Goal: Check status: Check status

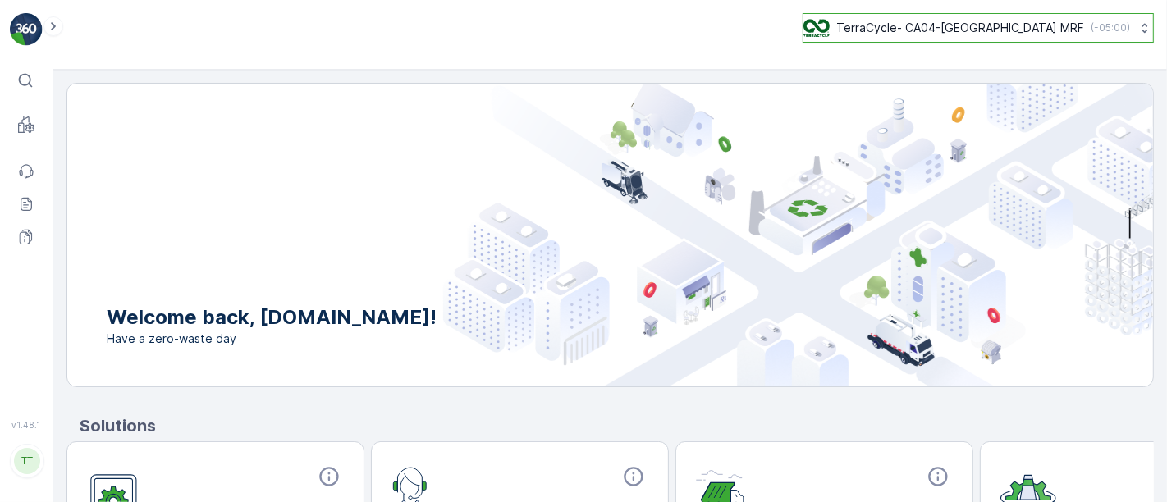
click at [970, 30] on p "TerraCycle- CA04-[GEOGRAPHIC_DATA] MRF" at bounding box center [961, 28] width 248 height 16
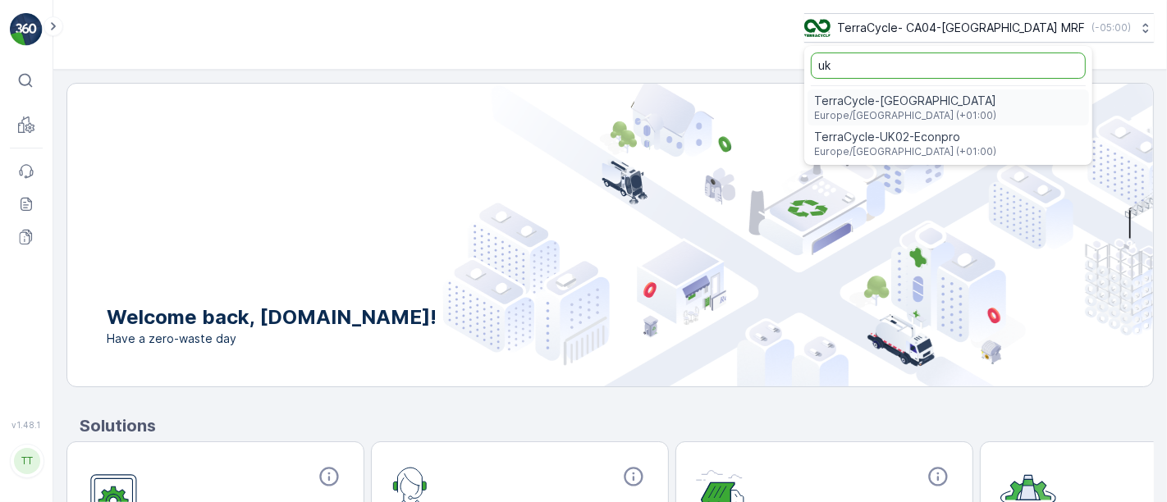
type input "uk"
click at [966, 132] on span "TerraCycle-UK02-Econpro" at bounding box center [905, 137] width 182 height 16
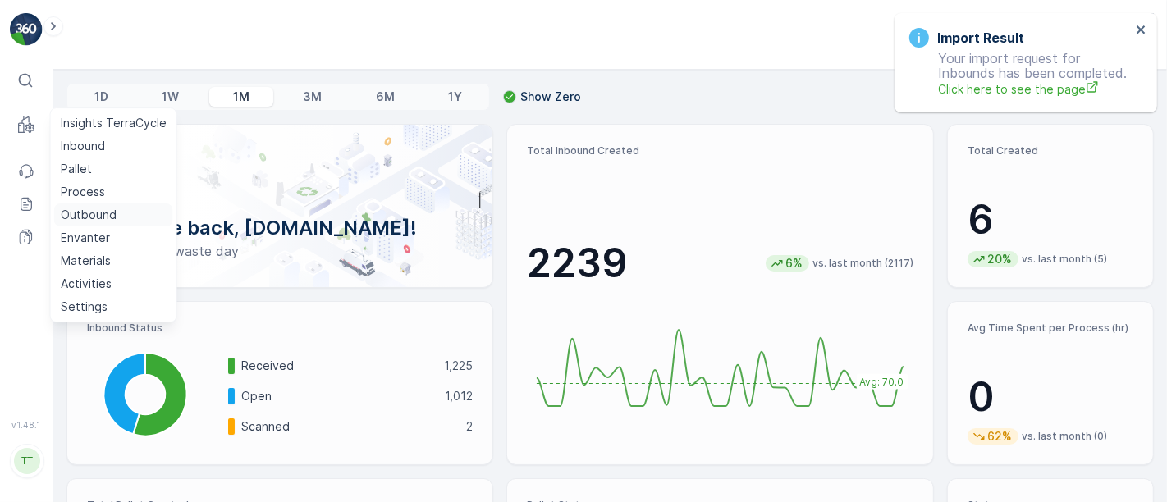
click at [75, 214] on p "Outbound" at bounding box center [89, 215] width 56 height 16
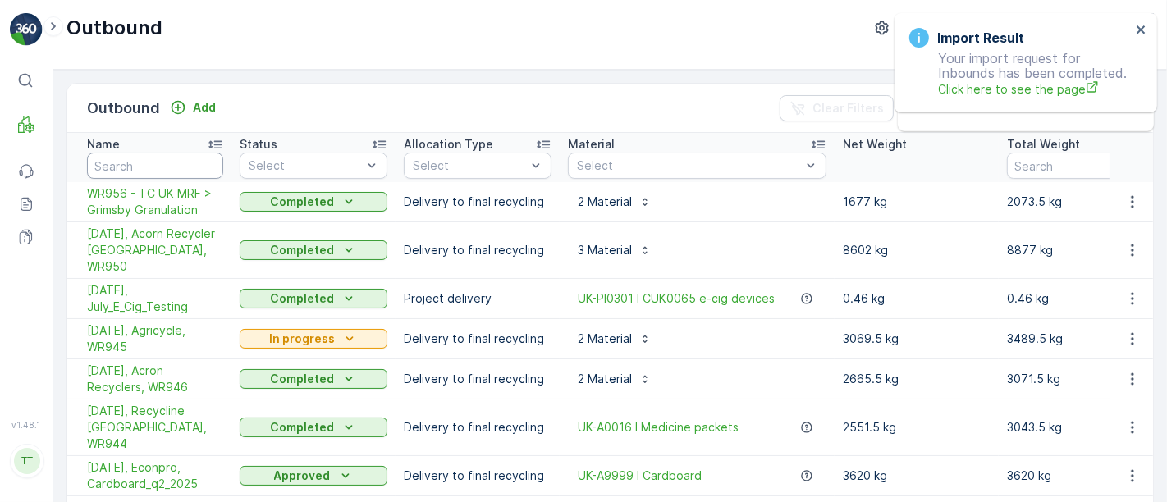
click at [112, 166] on input "text" at bounding box center [155, 166] width 136 height 26
type input "940"
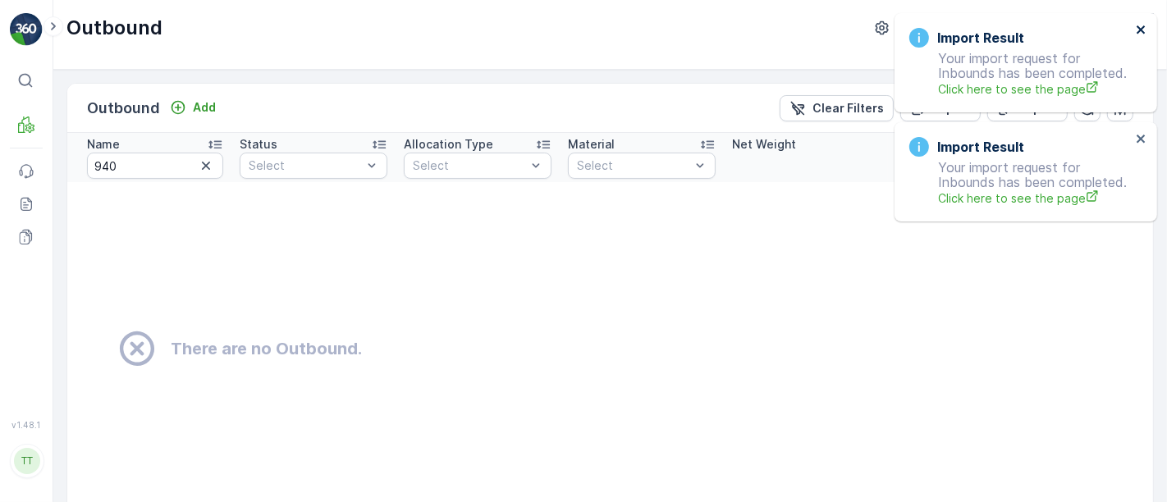
click at [1143, 34] on icon "close" at bounding box center [1141, 29] width 11 height 13
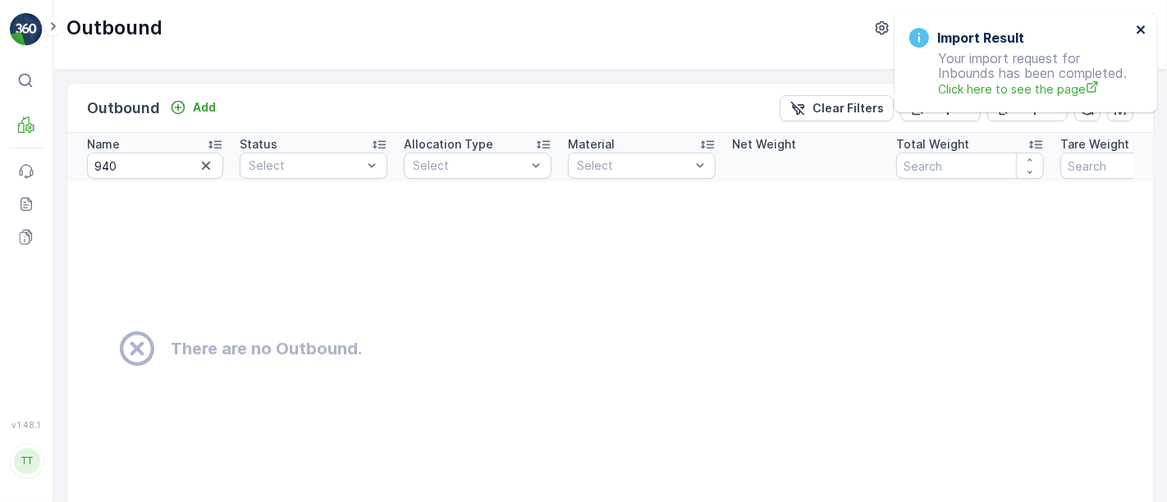
click at [1140, 33] on icon "close" at bounding box center [1141, 29] width 11 height 13
drag, startPoint x: 144, startPoint y: 165, endPoint x: 34, endPoint y: 154, distance: 110.5
click at [34, 154] on div "⌘B MRF Events Reports Documents v 1.48.1 TT TC.GLOBAL clemence.vasseur@terracyc…" at bounding box center [583, 251] width 1167 height 502
type input "890"
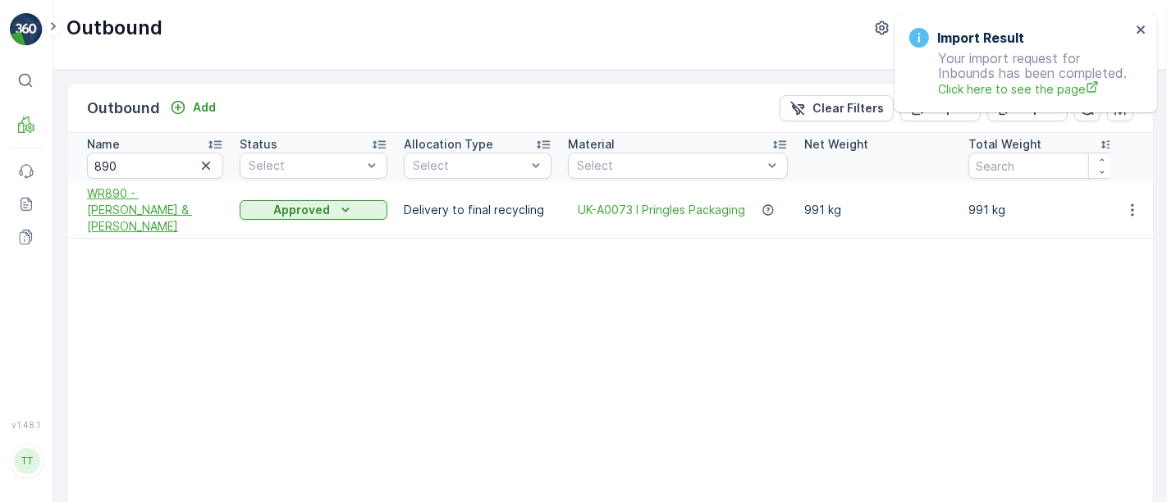
click at [186, 203] on span "WR890 - Perry & Evans" at bounding box center [155, 210] width 136 height 49
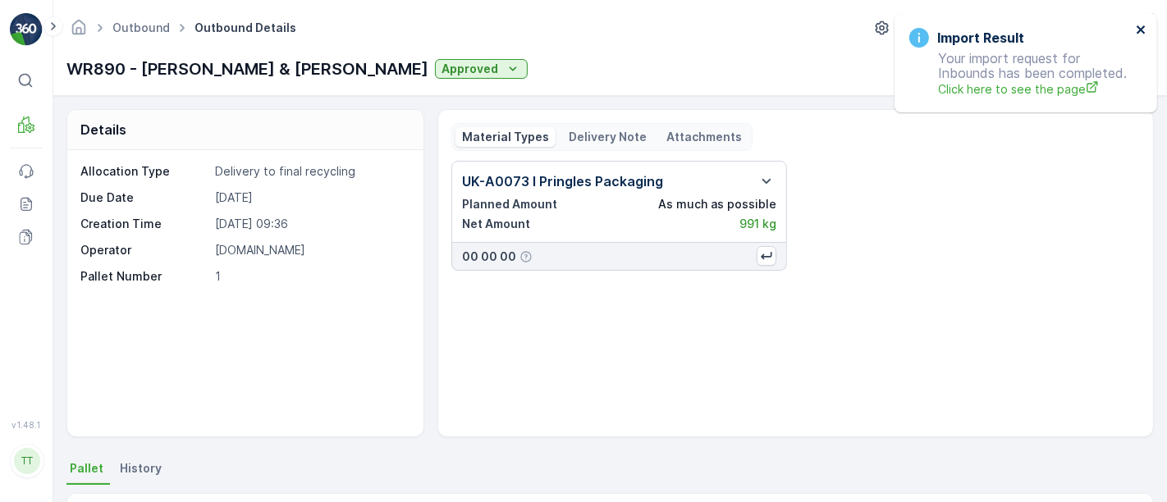
click at [1138, 23] on icon "close" at bounding box center [1141, 29] width 11 height 13
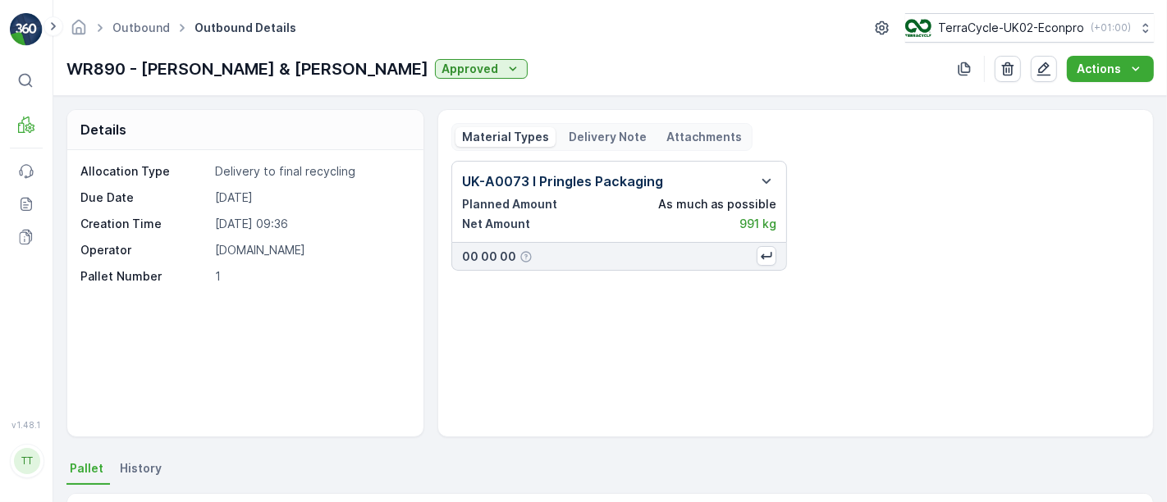
click at [1061, 212] on div "UK-A0073 I Pringles Packaging Planned Amount As much as possible Net Amount 991…" at bounding box center [796, 216] width 689 height 110
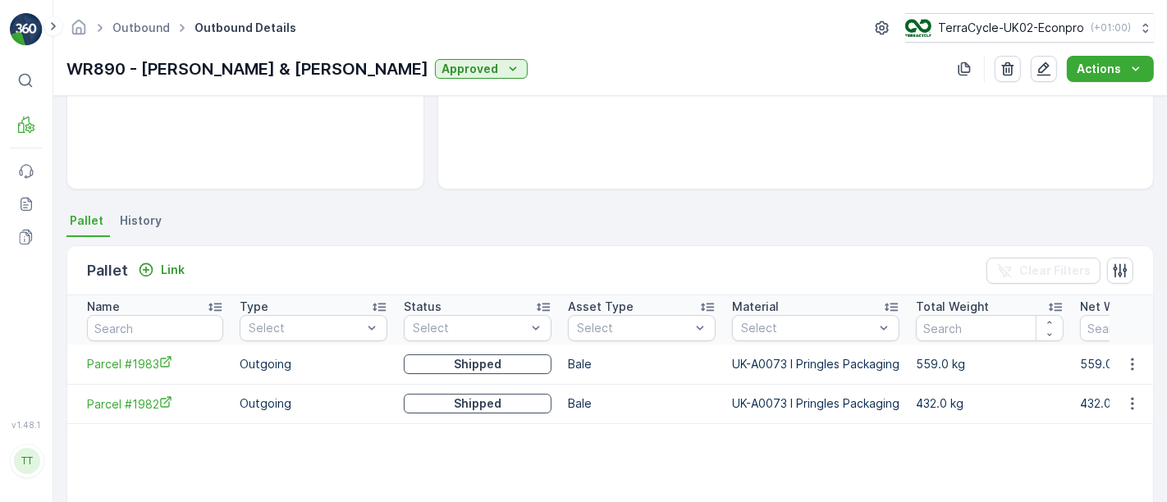
scroll to position [342, 0]
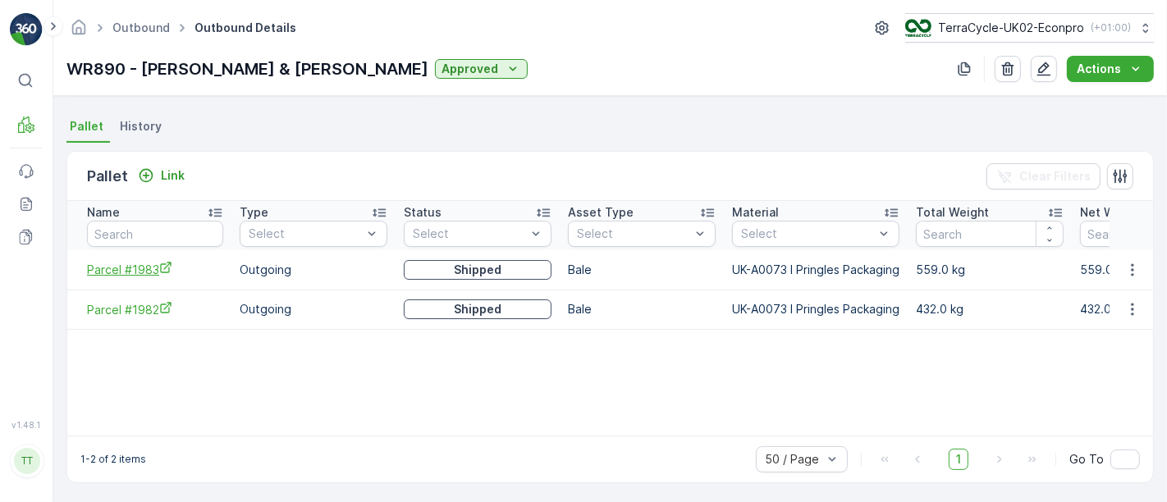
click at [167, 267] on icon "Parcel #1983" at bounding box center [165, 268] width 11 height 11
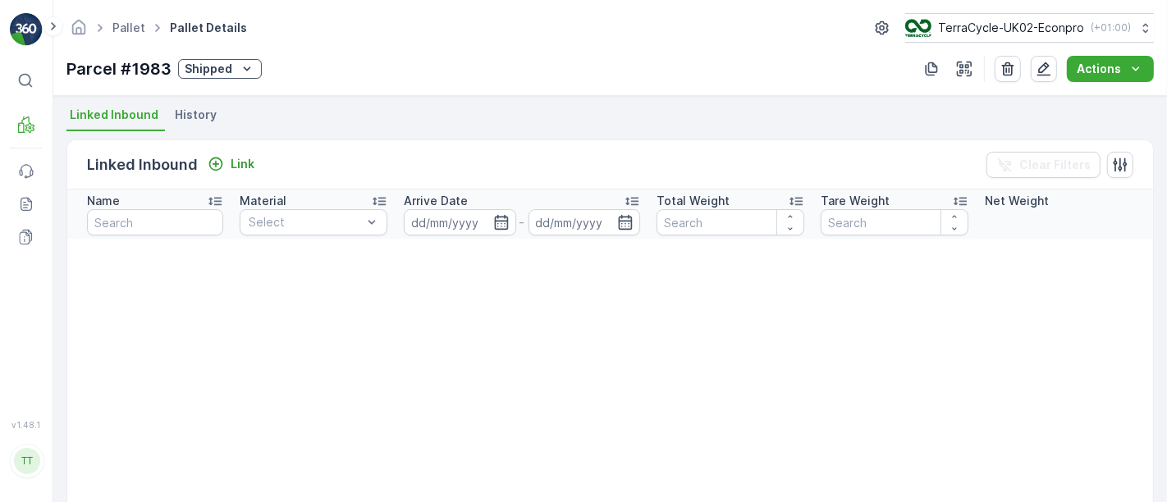
scroll to position [371, 0]
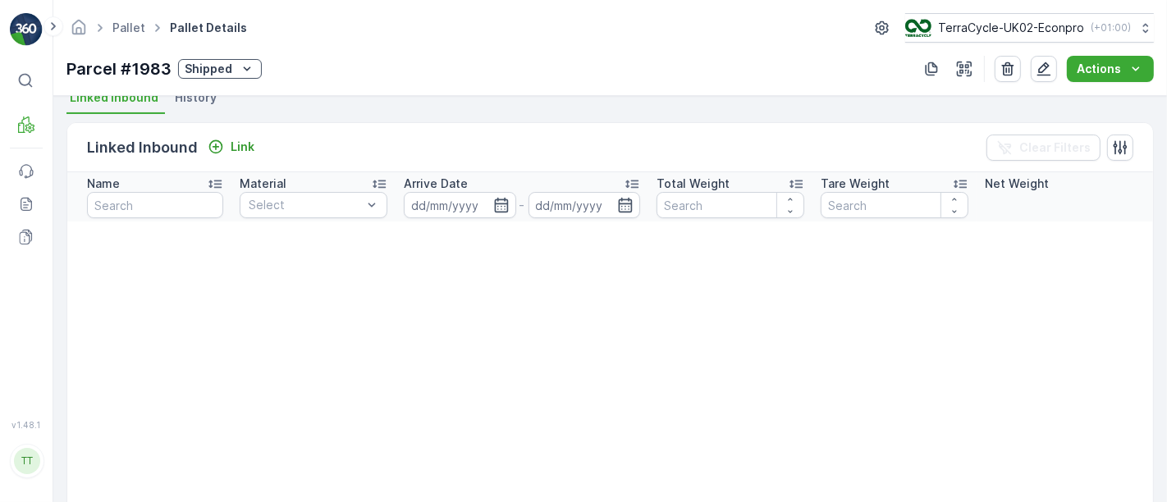
click at [199, 102] on span "History" at bounding box center [196, 97] width 42 height 16
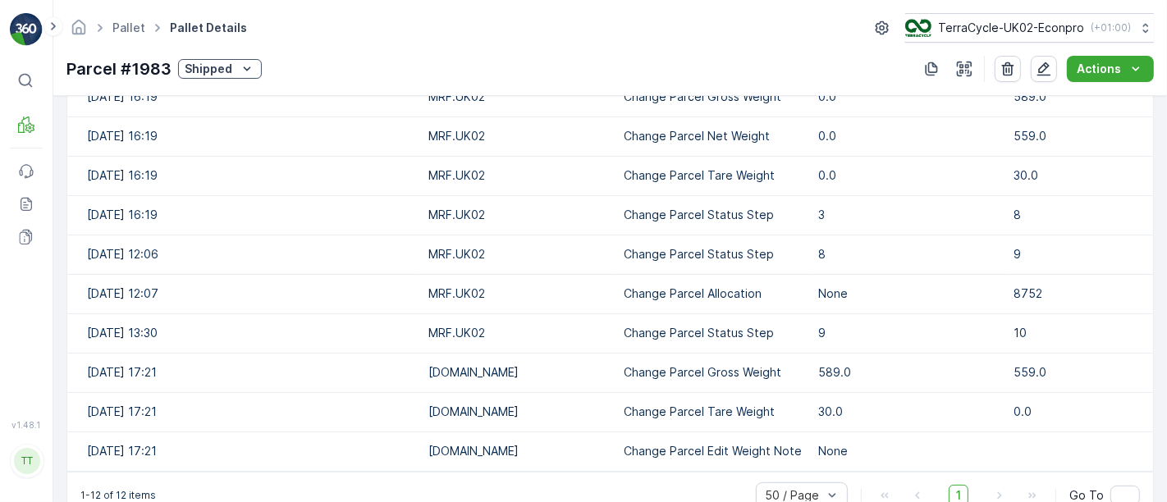
scroll to position [595, 0]
drag, startPoint x: 60, startPoint y: 65, endPoint x: 171, endPoint y: 80, distance: 111.9
click at [171, 80] on div "Pallet Pallet Details TerraCycle-UK02-Econpro ( +01:00 ) Parcel #1983 Shipped A…" at bounding box center [610, 48] width 1114 height 96
copy p "Parcel #1983"
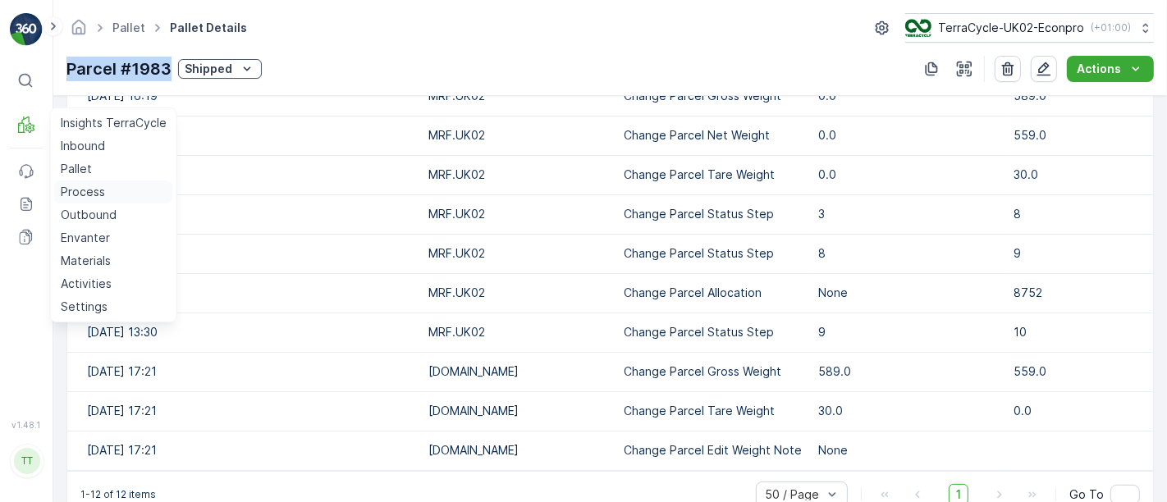
click at [84, 184] on p "Process" at bounding box center [83, 192] width 44 height 16
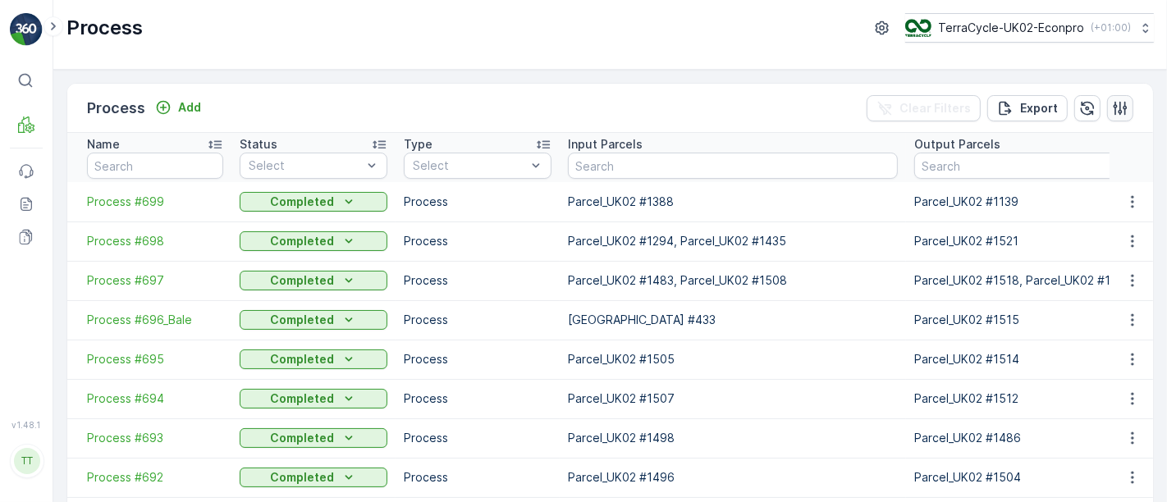
click at [1121, 118] on button "button" at bounding box center [1120, 108] width 26 height 26
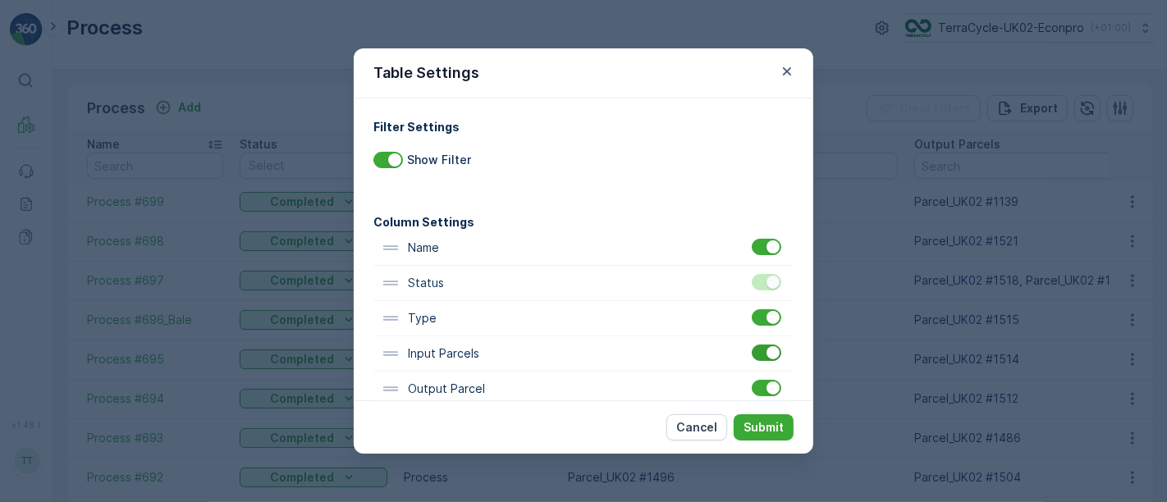
click at [759, 351] on div at bounding box center [767, 353] width 30 height 16
click at [752, 345] on input "checkbox" at bounding box center [752, 345] width 0 height 0
click at [762, 429] on p "Submit" at bounding box center [764, 428] width 40 height 16
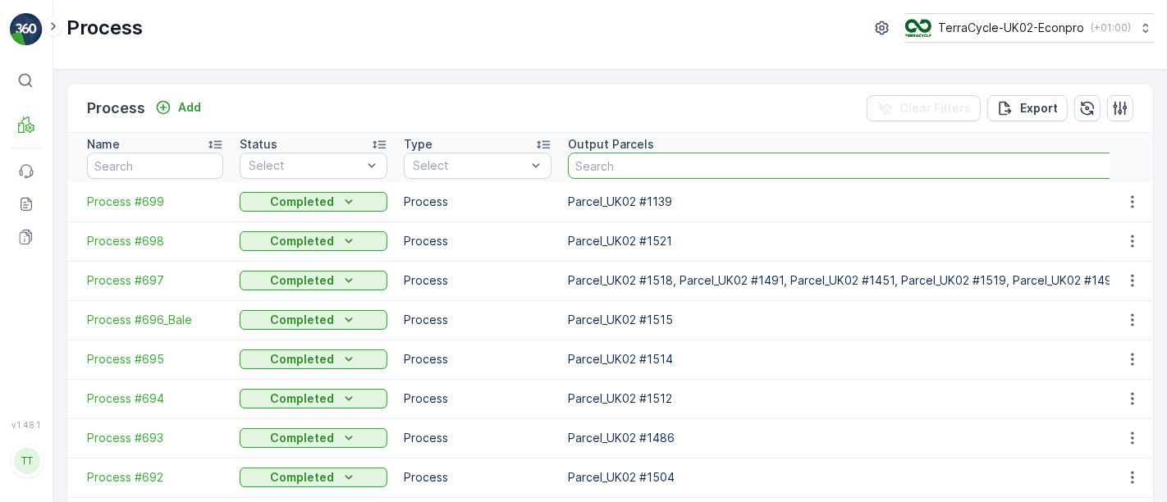
click at [718, 169] on input "text" at bounding box center [843, 166] width 551 height 26
paste input "Parcel #1983"
type input "Parcel #1983"
